Goal: Book appointment/travel/reservation

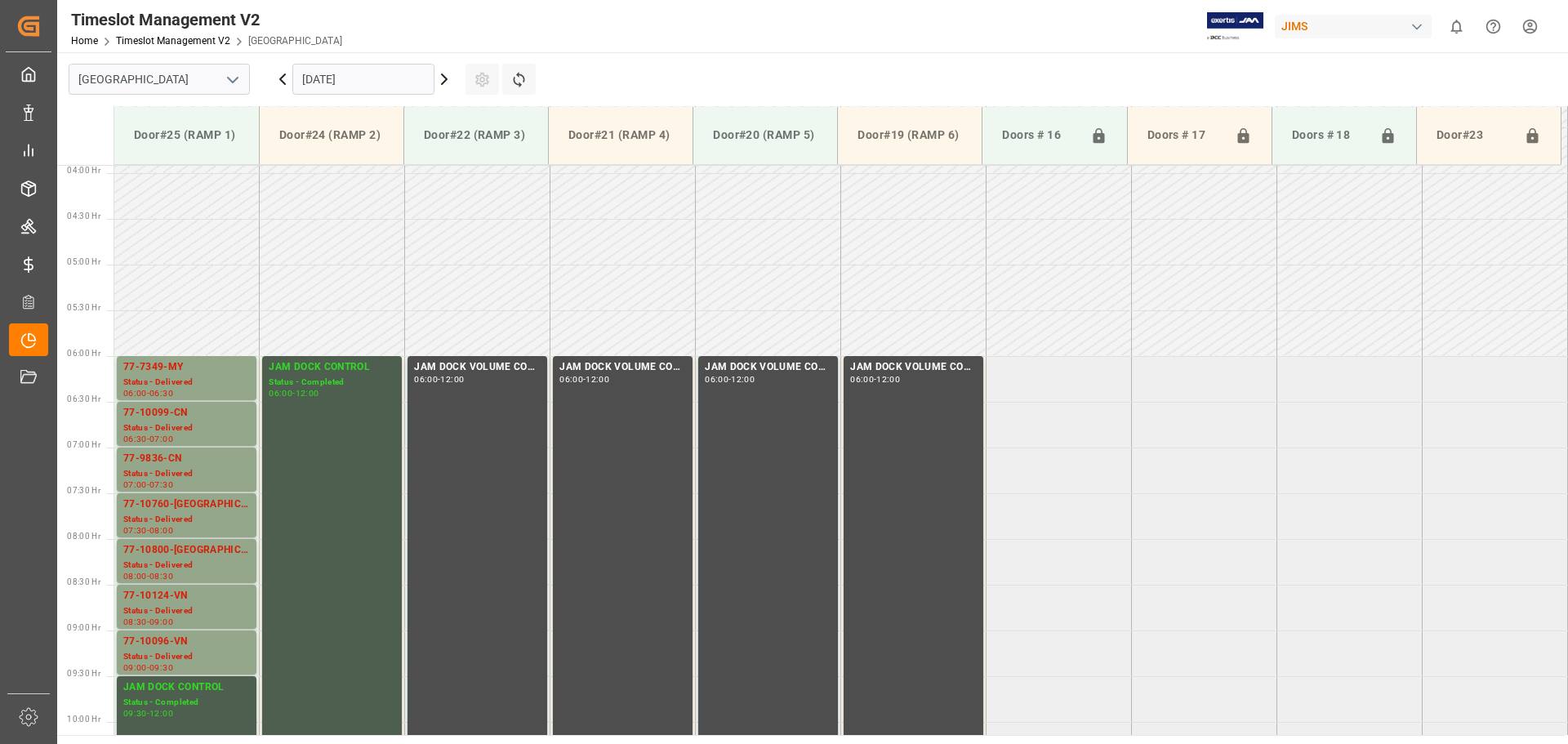
scroll to position [271, 0]
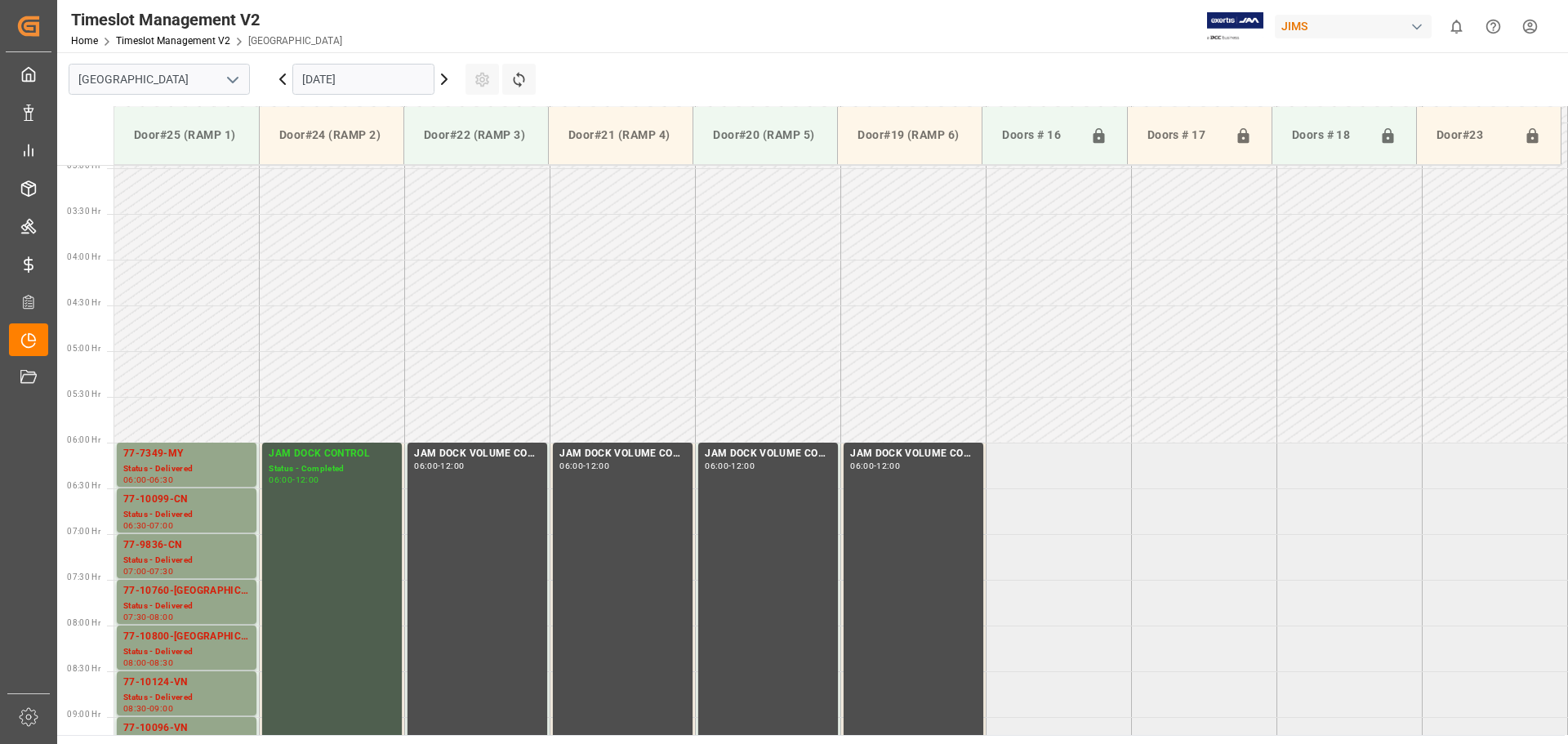
click at [410, 86] on input "[DATE]" at bounding box center [364, 79] width 142 height 31
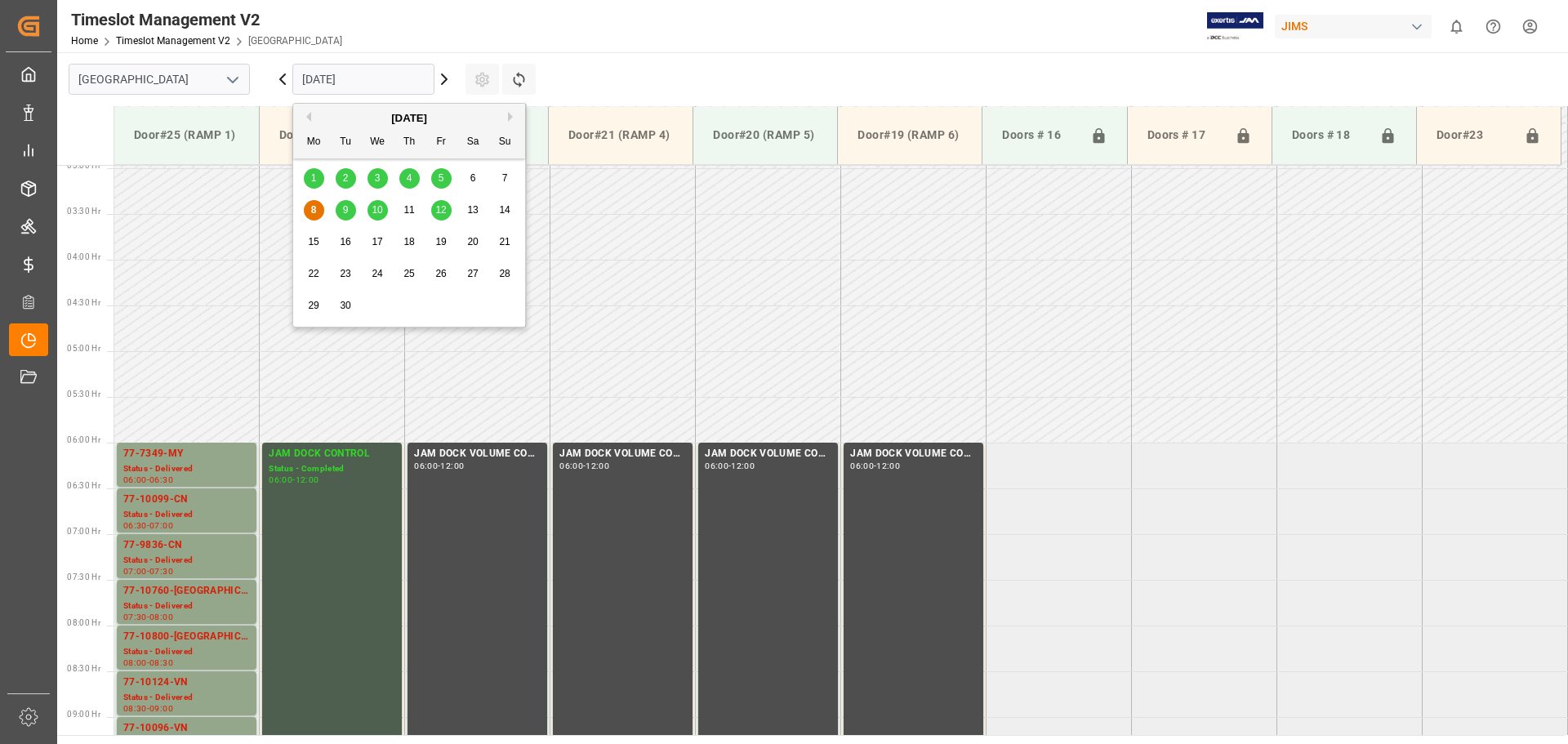
click at [350, 238] on span "16" at bounding box center [345, 242] width 11 height 11
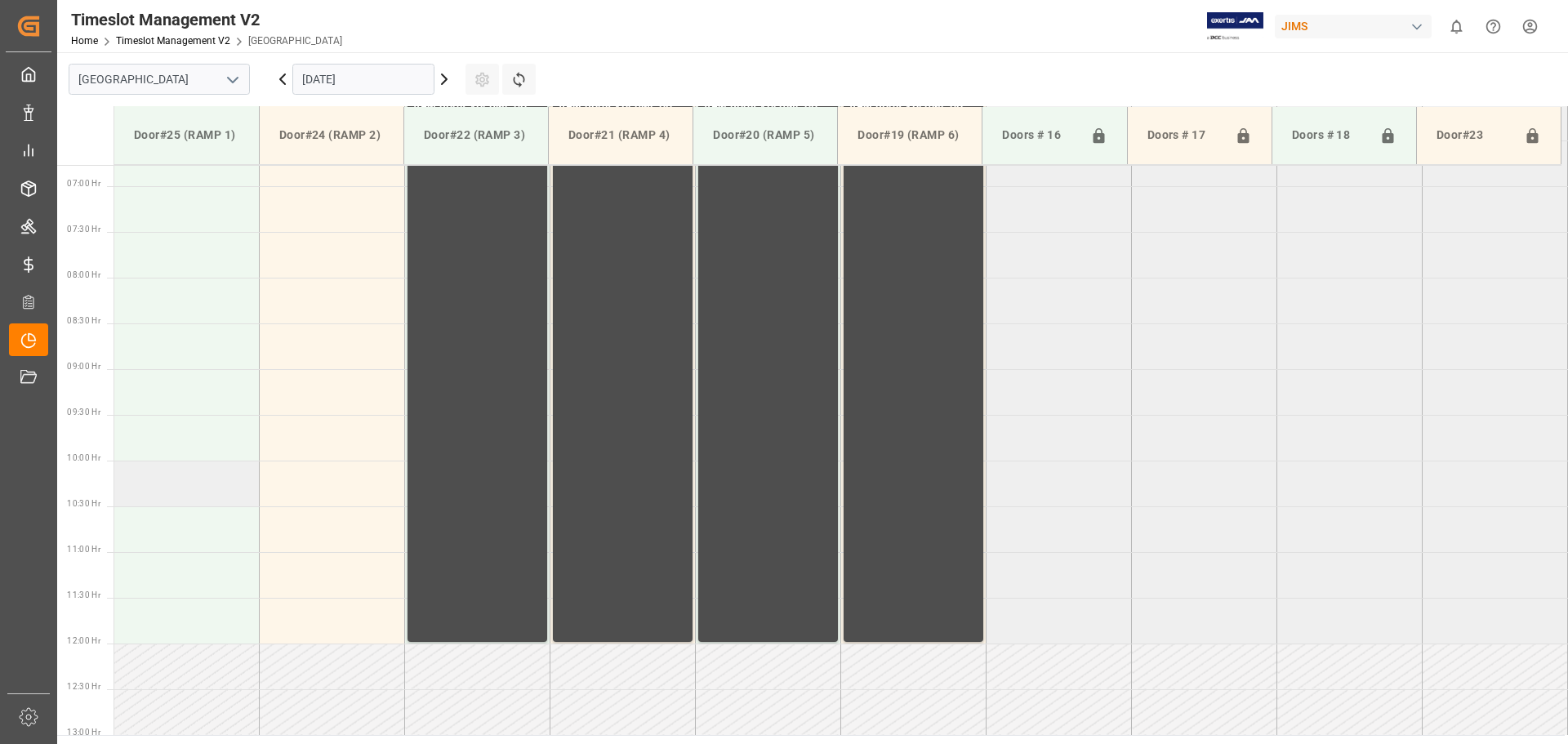
scroll to position [597, 0]
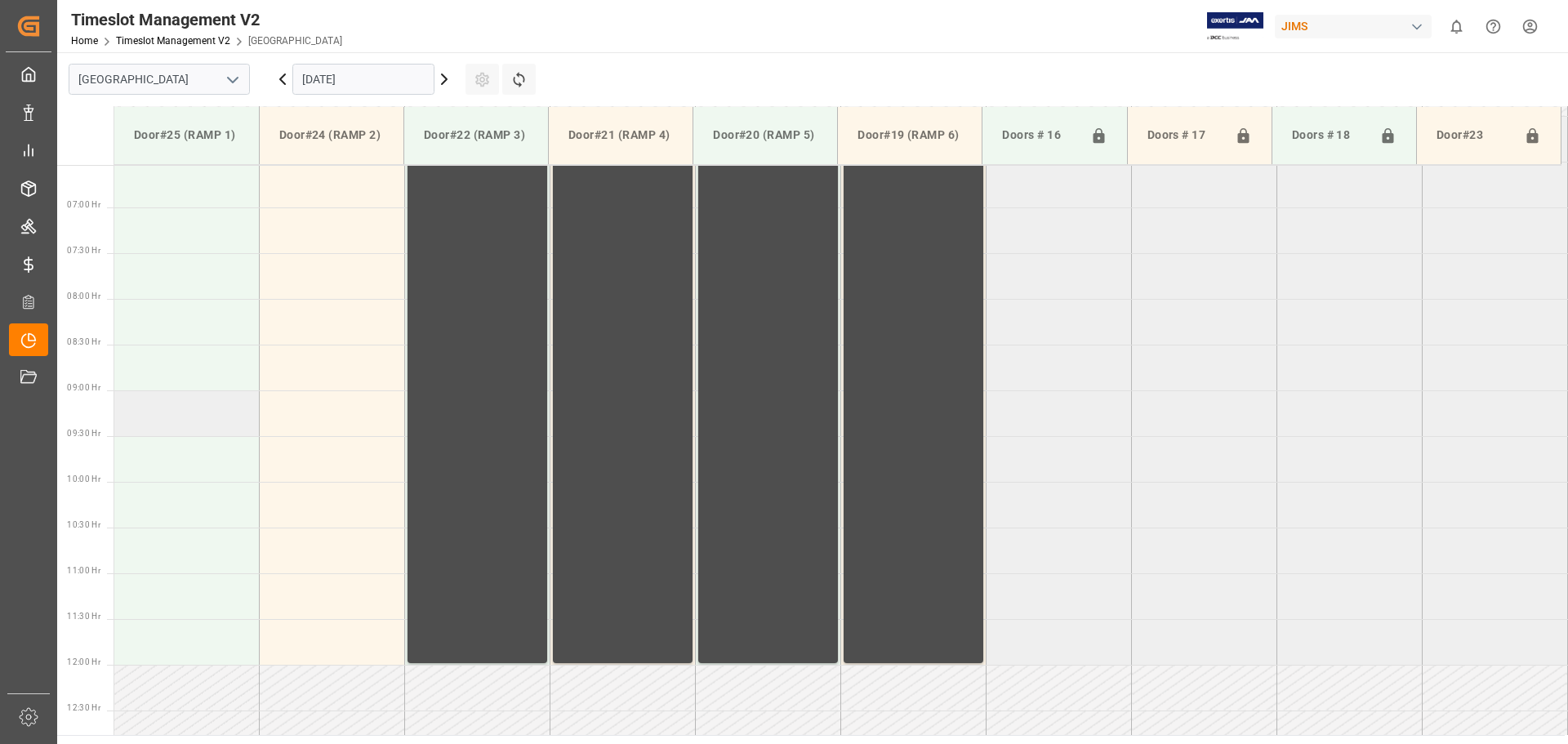
click at [179, 415] on td at bounding box center [186, 413] width 145 height 46
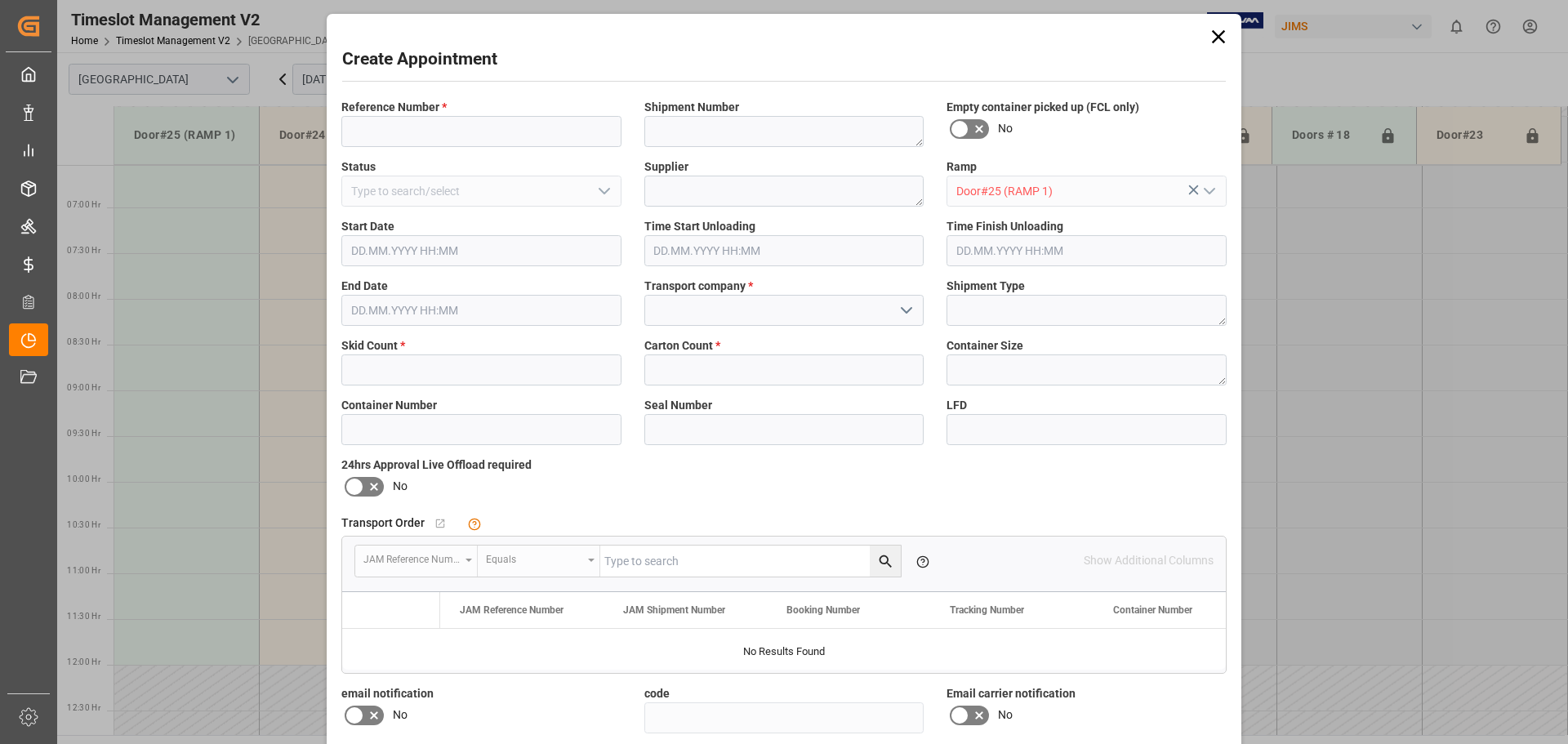
type input "[DATE] 09:00"
type input "[DATE] 09:30"
click at [411, 117] on input at bounding box center [481, 131] width 280 height 31
type input "NS amazon returns"
click at [902, 315] on icon "open menu" at bounding box center [907, 310] width 19 height 19
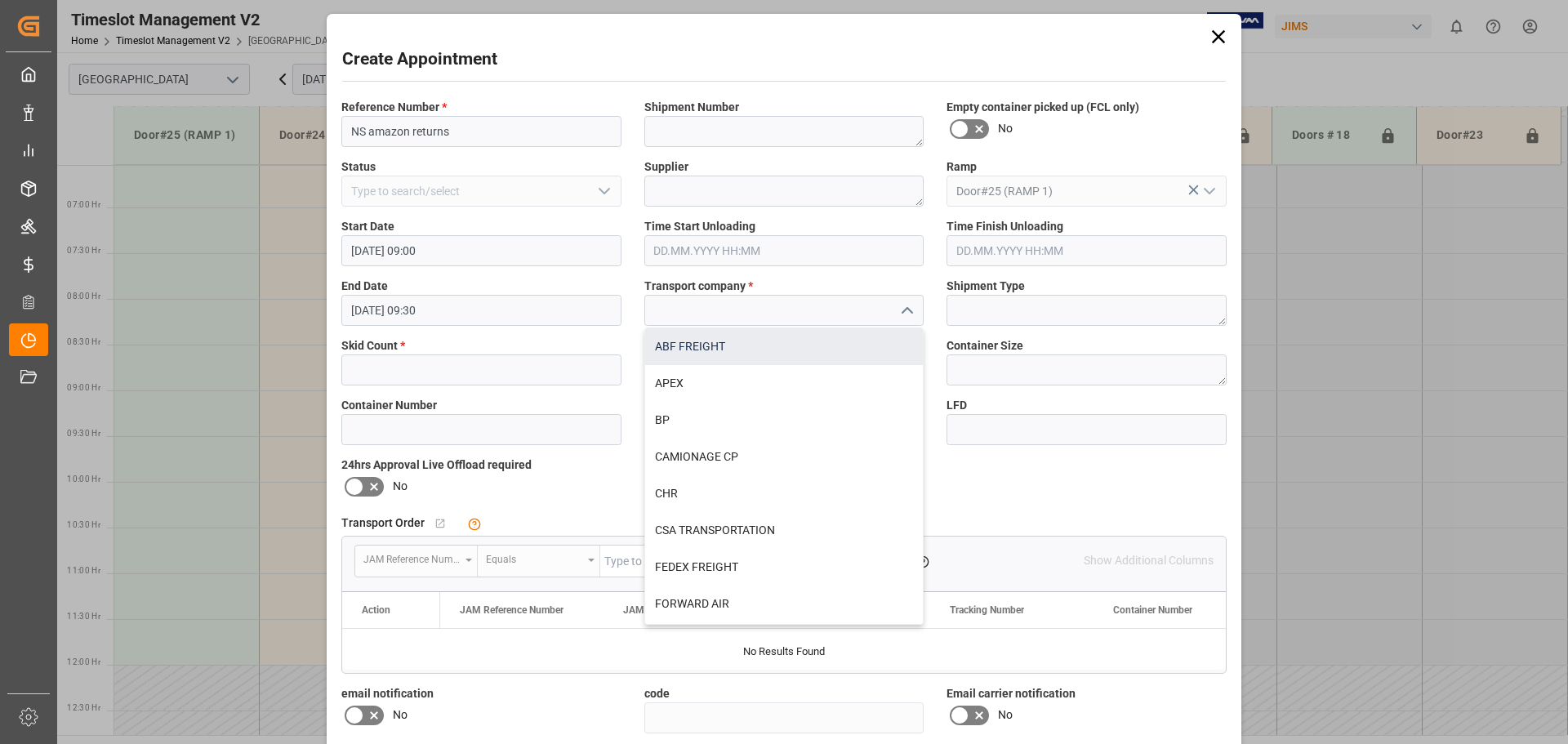
click at [704, 352] on div "ABF FREIGHT" at bounding box center [784, 347] width 278 height 37
type input "ABF FREIGHT"
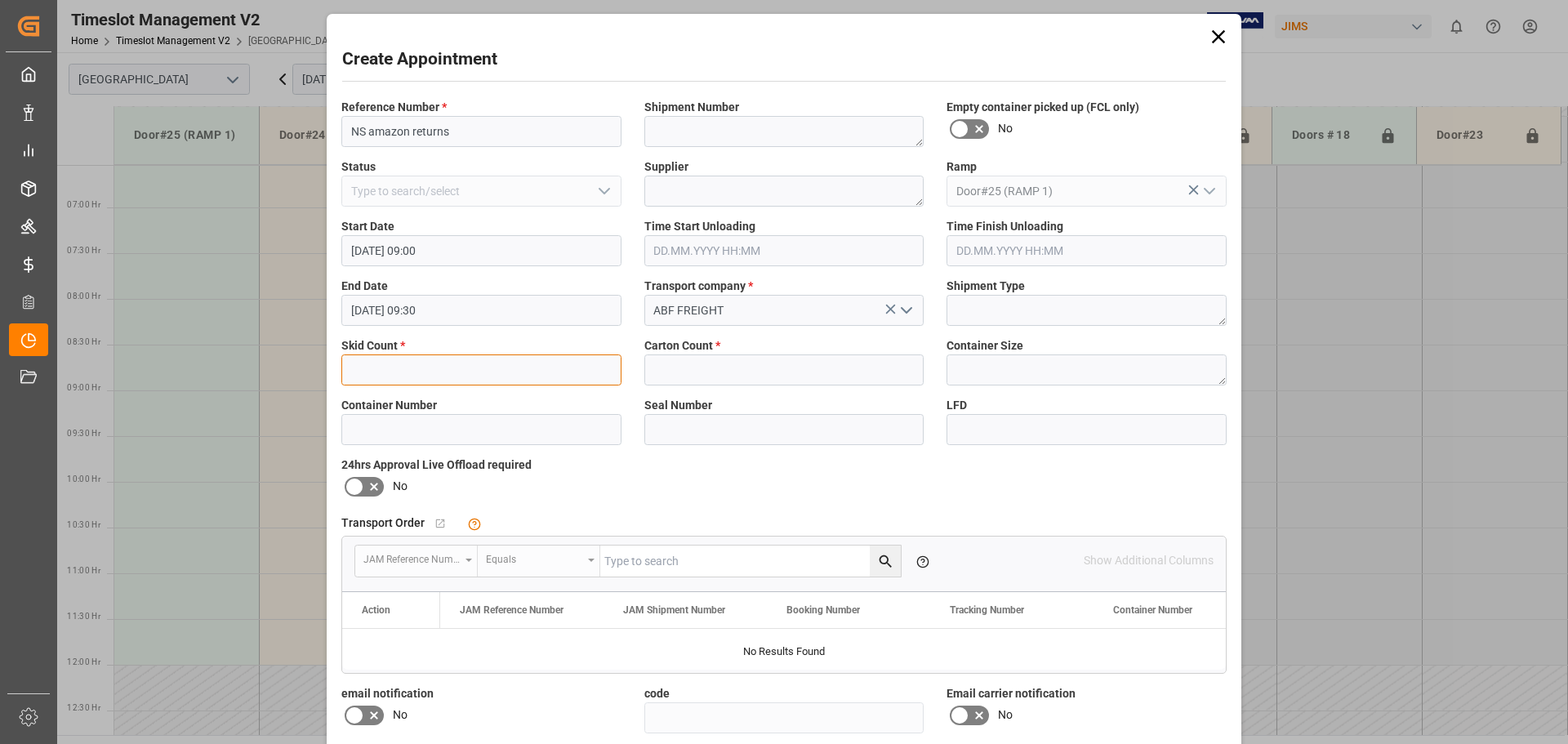
click at [516, 377] on input "text" at bounding box center [481, 369] width 280 height 31
type input "3"
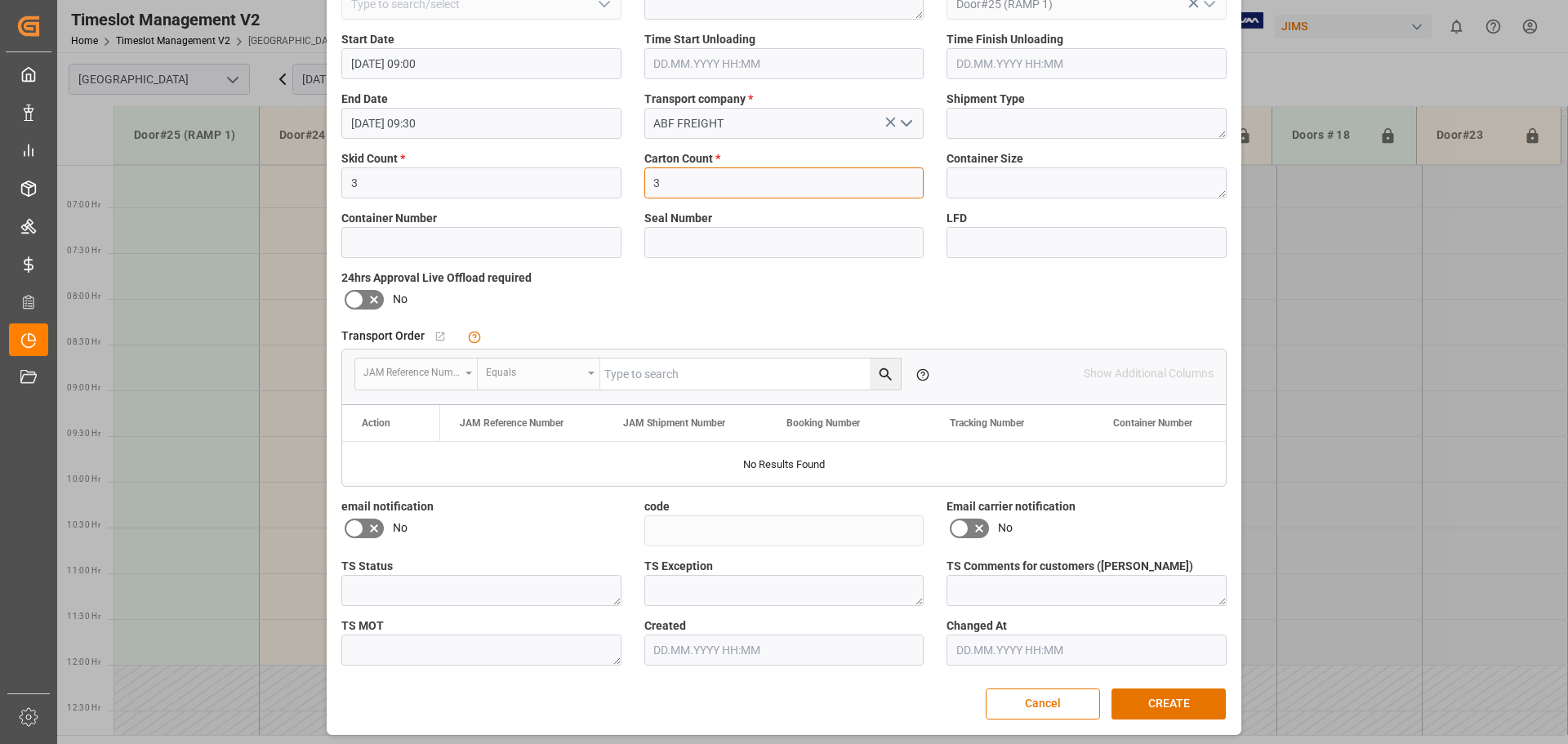
scroll to position [191, 0]
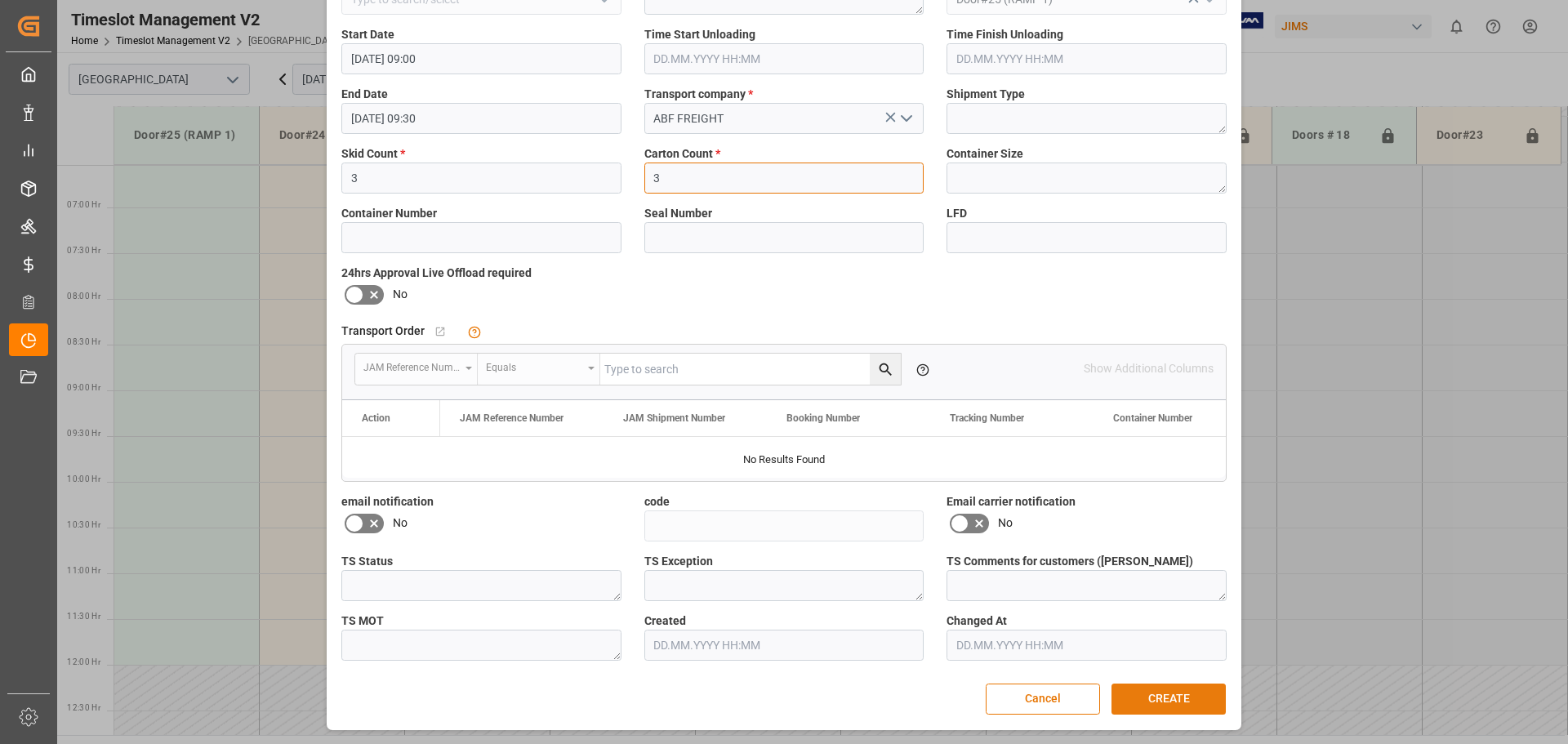
type input "3"
click at [1168, 708] on button "CREATE" at bounding box center [1168, 698] width 114 height 31
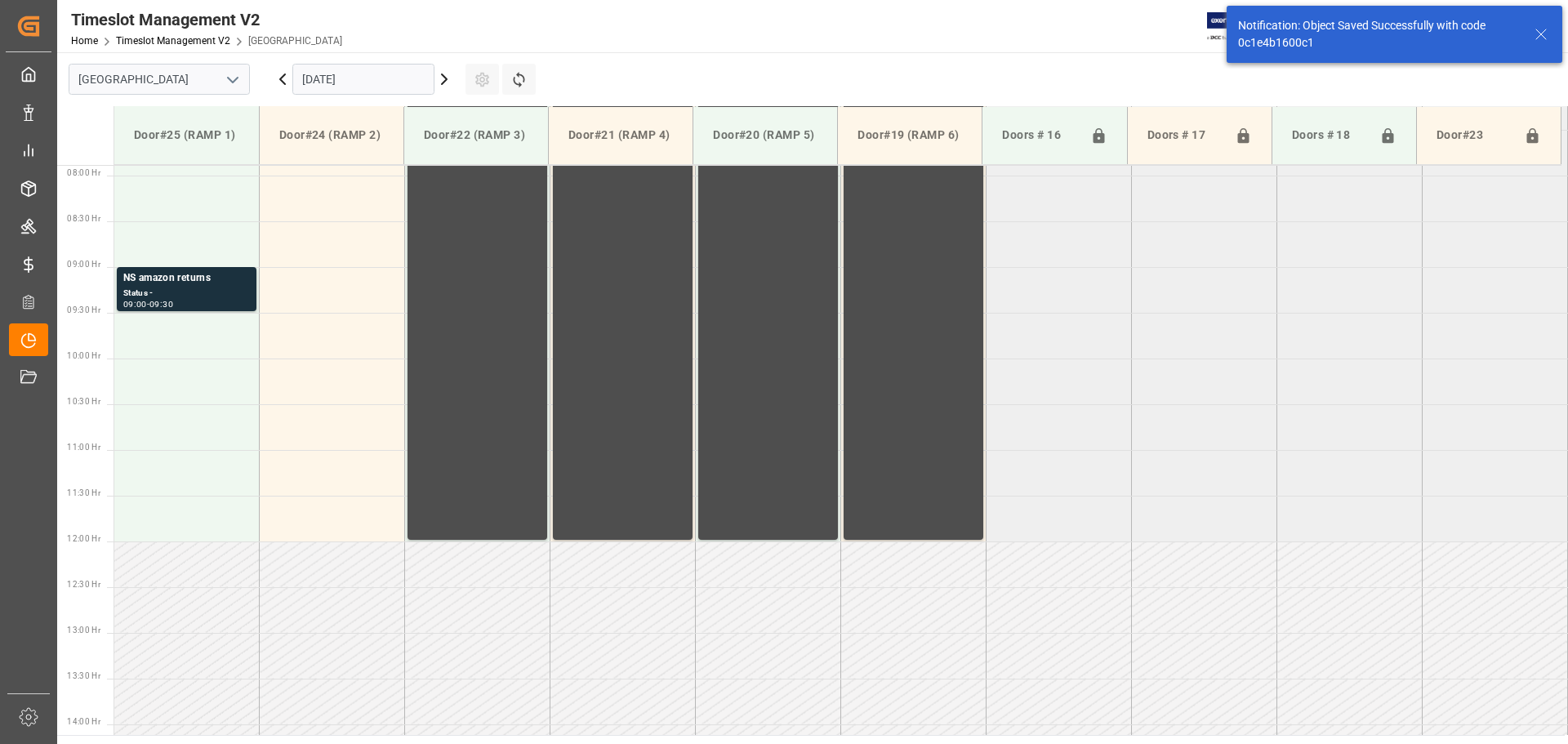
scroll to position [722, 0]
